Goal: Check status: Check status

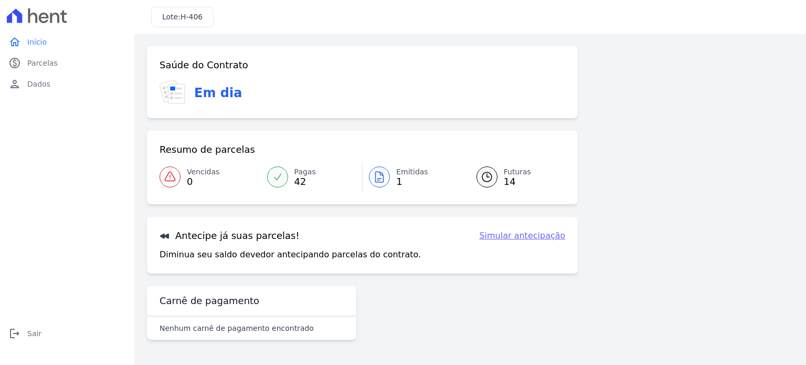
click at [403, 168] on span "Emitidas" at bounding box center [412, 171] width 32 height 11
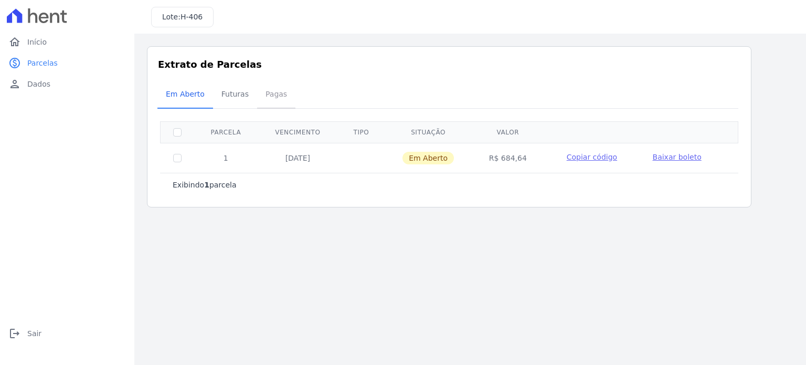
click at [266, 92] on span "Pagas" at bounding box center [276, 93] width 34 height 21
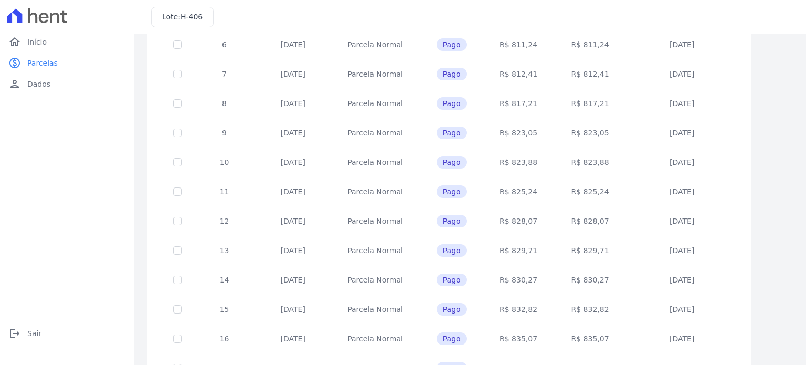
scroll to position [426, 0]
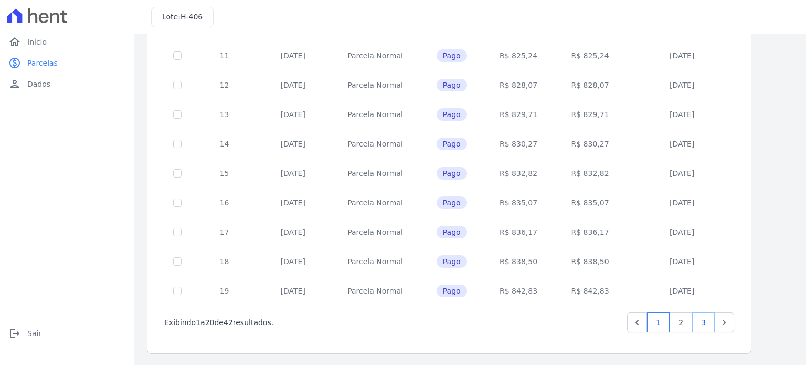
click at [699, 325] on link "3" at bounding box center [703, 322] width 23 height 20
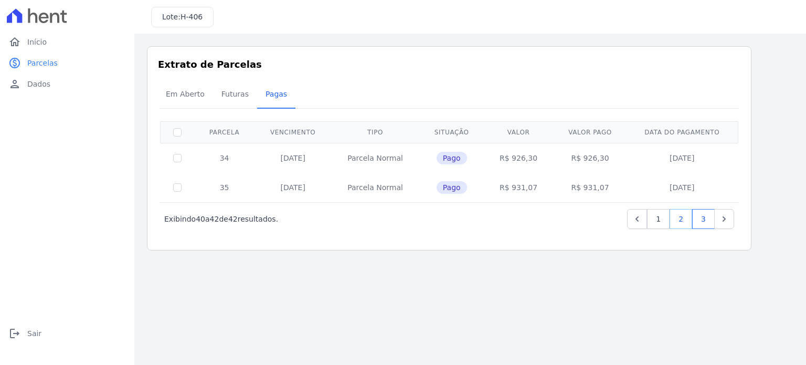
click at [686, 215] on link "2" at bounding box center [681, 219] width 23 height 20
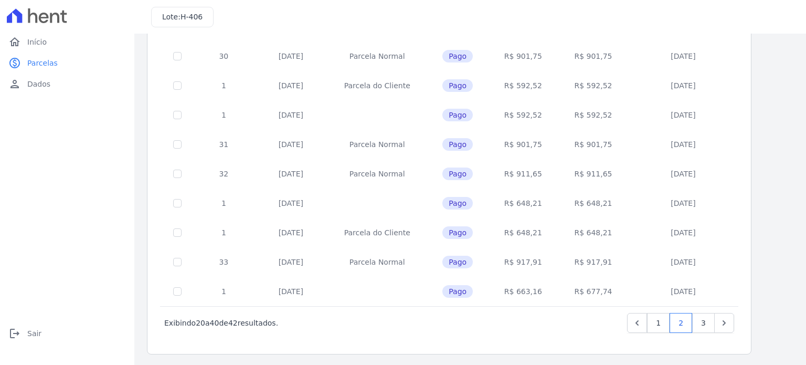
scroll to position [426, 0]
click at [189, 70] on td at bounding box center [178, 84] width 34 height 29
click at [127, 76] on link "person Dados" at bounding box center [67, 83] width 126 height 21
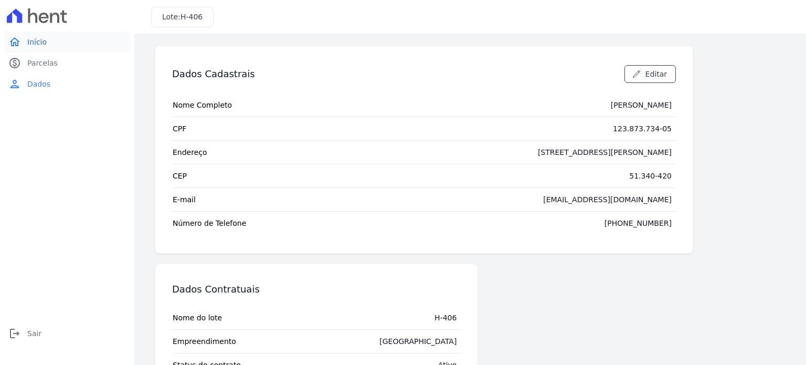
click at [67, 48] on link "home Início" at bounding box center [67, 41] width 126 height 21
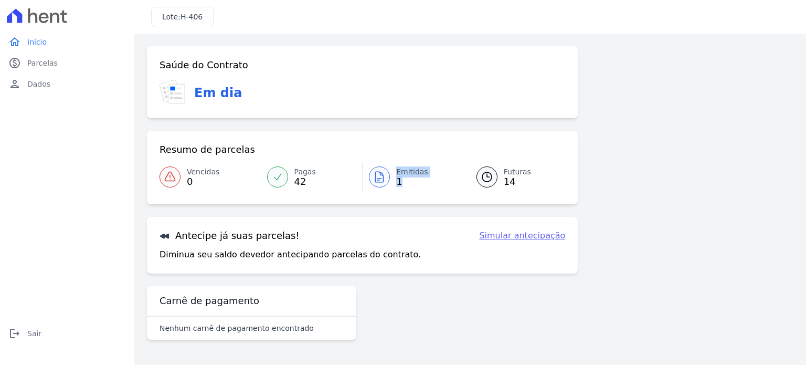
drag, startPoint x: 383, startPoint y: 200, endPoint x: 411, endPoint y: 184, distance: 32.9
click at [411, 184] on div "Resumo de parcelas Vencidas 0 Pagas 42 Emitidas 1 Futuras 14" at bounding box center [362, 167] width 431 height 73
click at [411, 184] on span "1" at bounding box center [412, 181] width 32 height 8
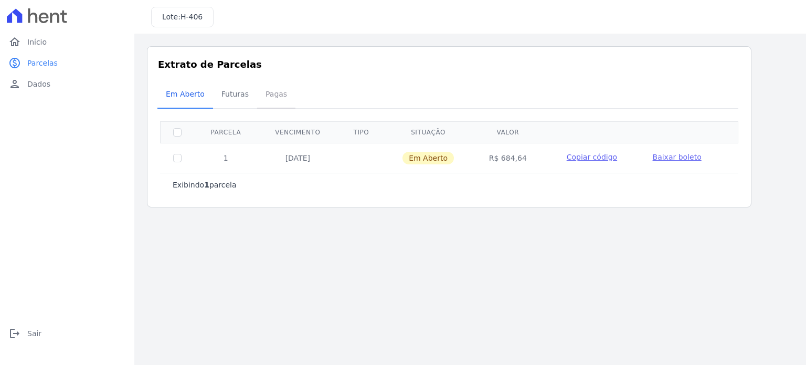
click at [259, 98] on span "Pagas" at bounding box center [276, 93] width 34 height 21
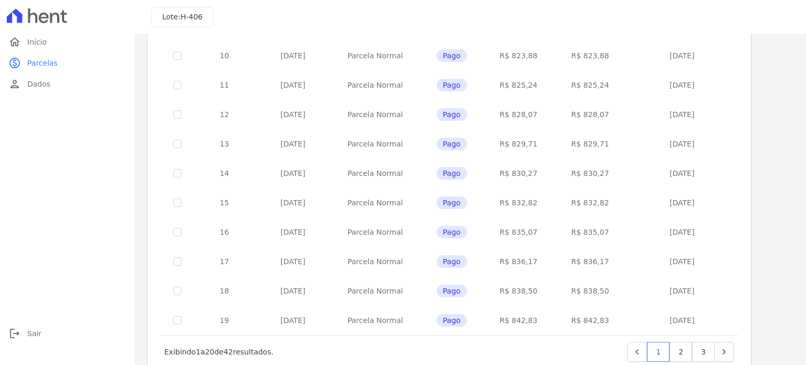
scroll to position [399, 0]
click at [702, 350] on link "3" at bounding box center [703, 349] width 23 height 20
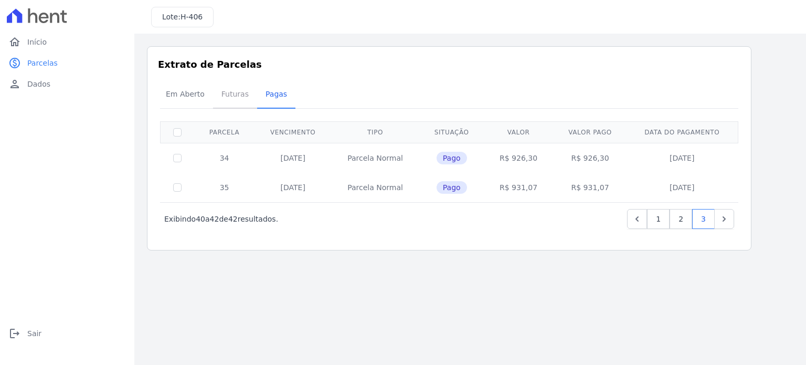
click at [237, 94] on span "Futuras" at bounding box center [235, 93] width 40 height 21
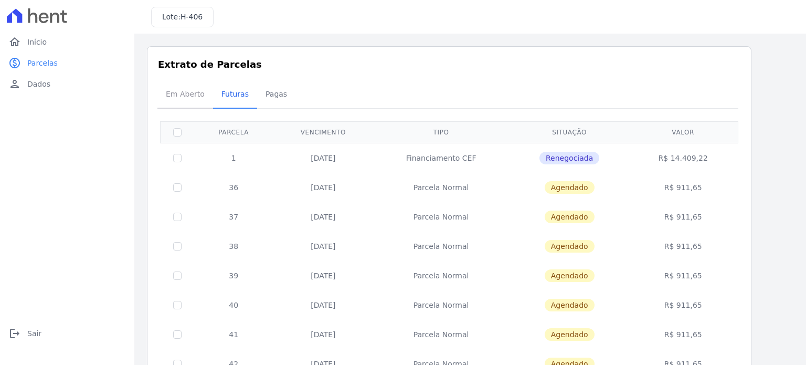
click at [203, 94] on span "Em Aberto" at bounding box center [185, 93] width 51 height 21
